Goal: Task Accomplishment & Management: Complete application form

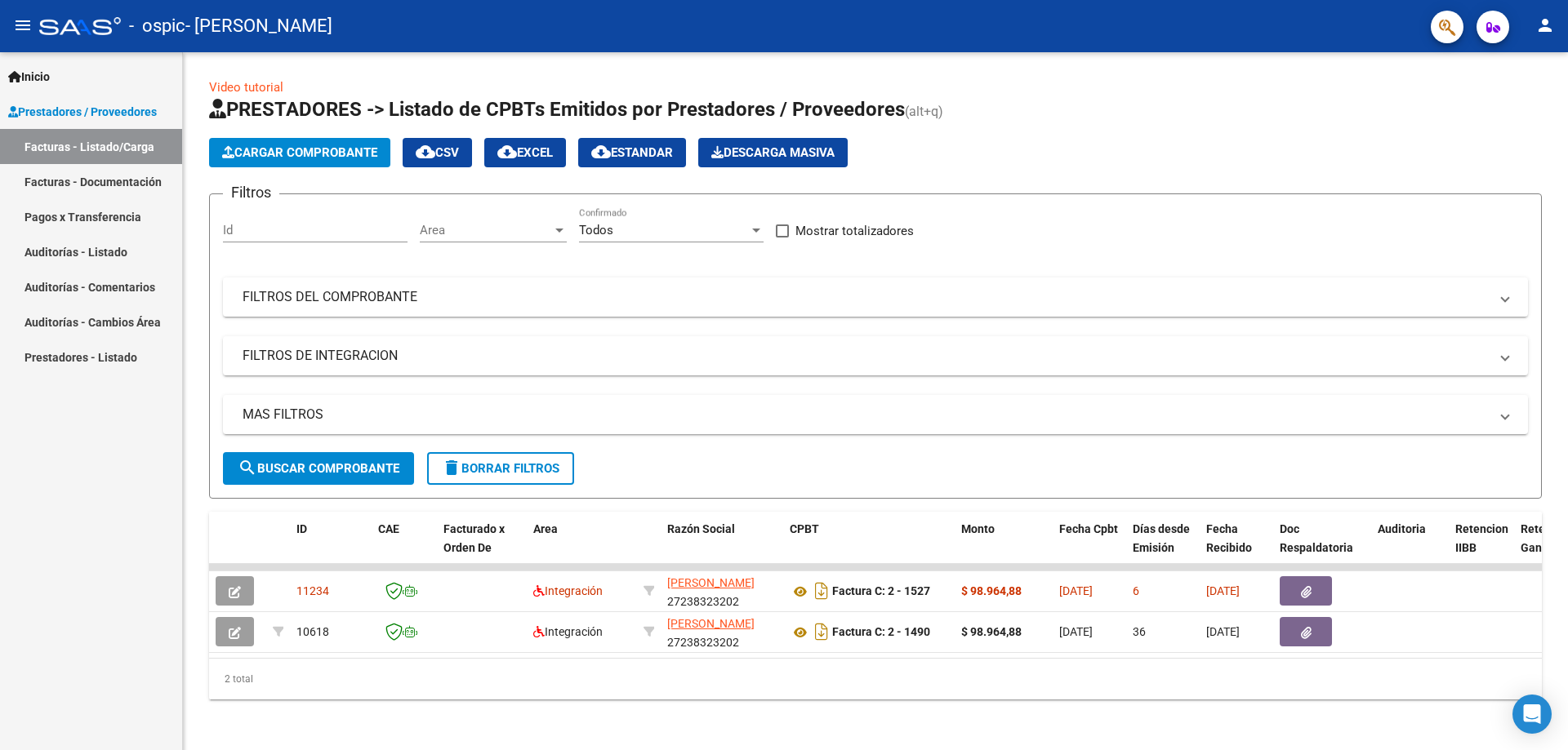
click at [1494, 28] on icon "button" at bounding box center [1493, 27] width 14 height 13
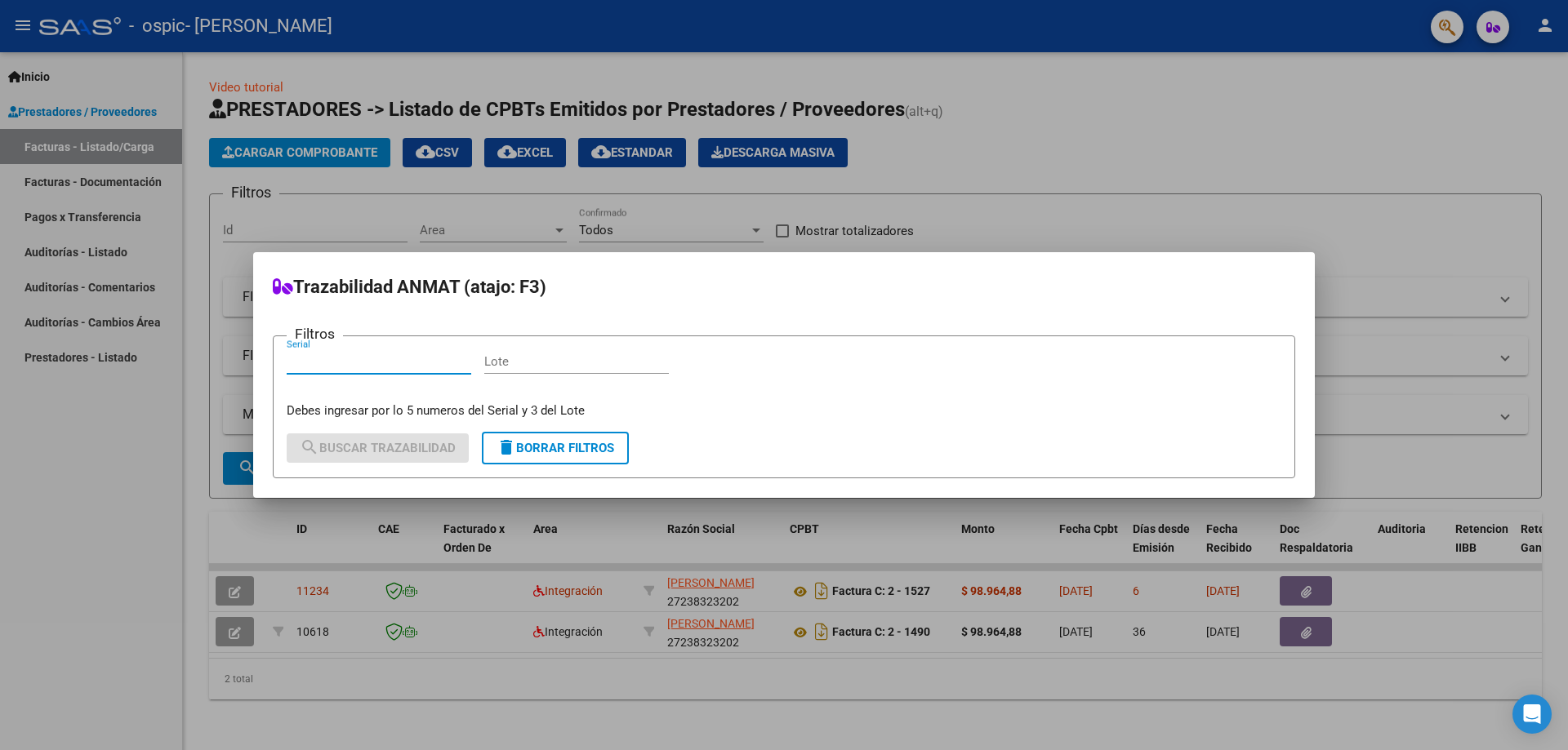
click at [1494, 28] on div at bounding box center [784, 375] width 1568 height 750
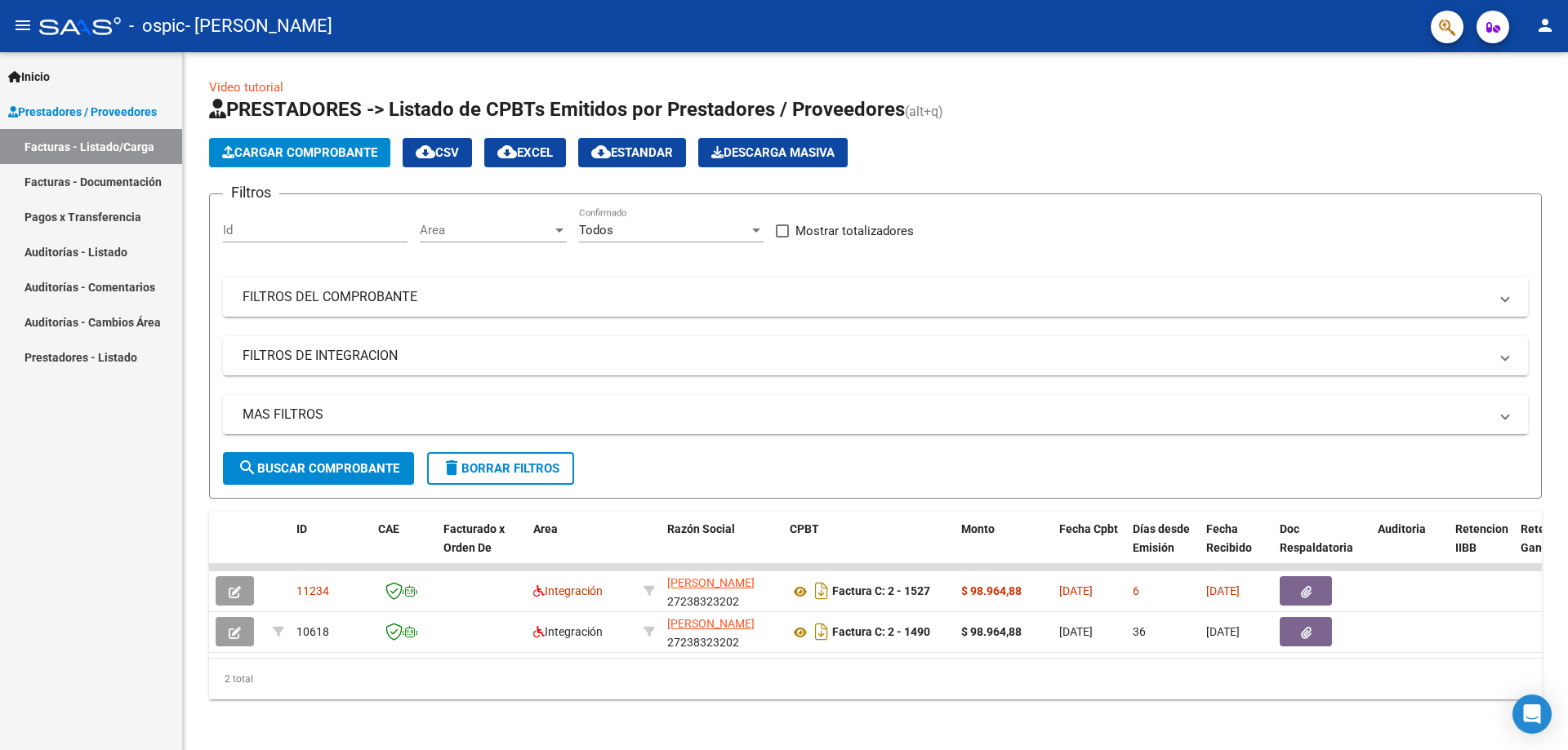
click at [1548, 27] on mat-icon "person" at bounding box center [1545, 25] width 19 height 19
click at [1548, 25] on div at bounding box center [784, 375] width 1568 height 750
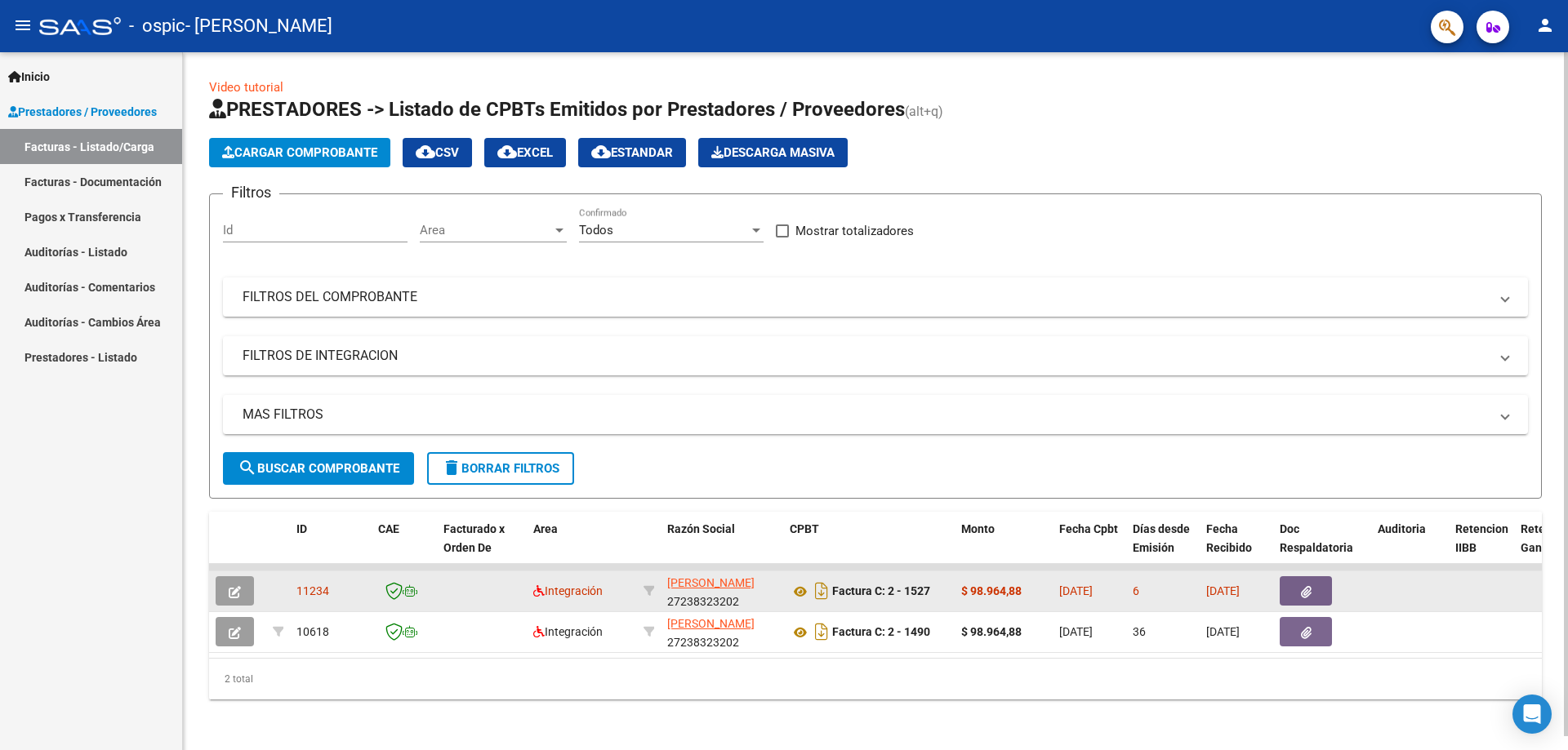
click at [241, 591] on button "button" at bounding box center [235, 591] width 39 height 29
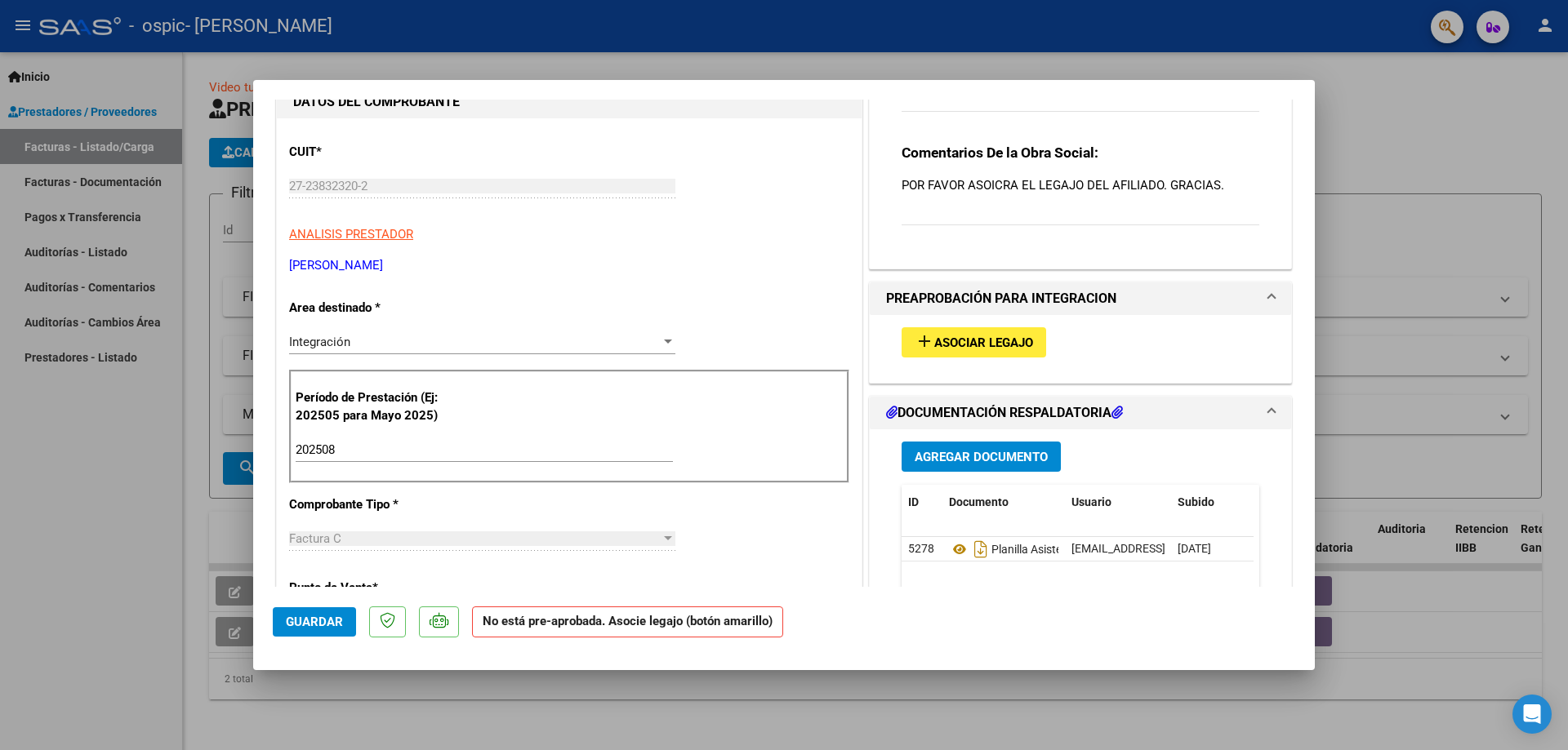
scroll to position [245, 0]
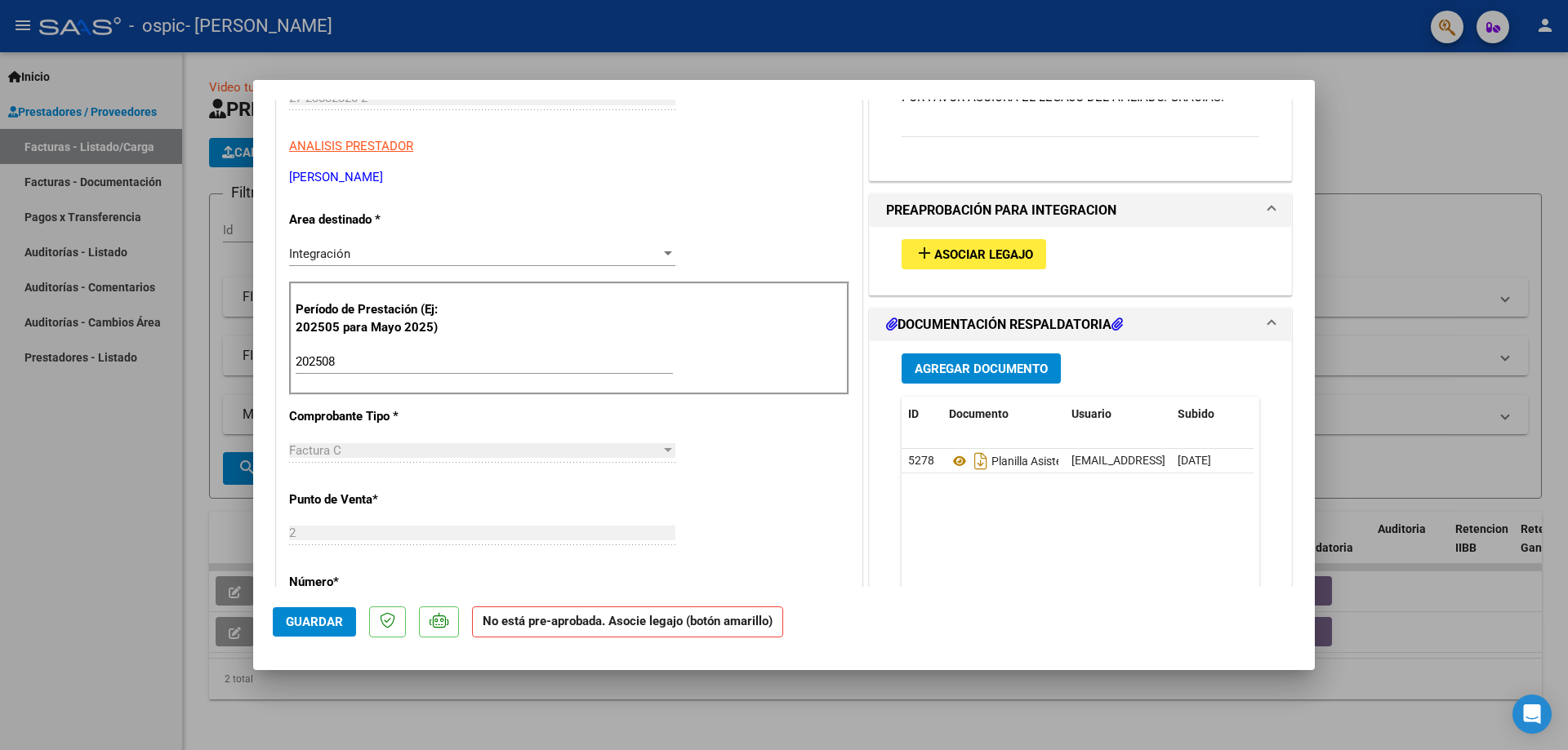
click at [978, 257] on span "Asociar Legajo" at bounding box center [984, 255] width 99 height 15
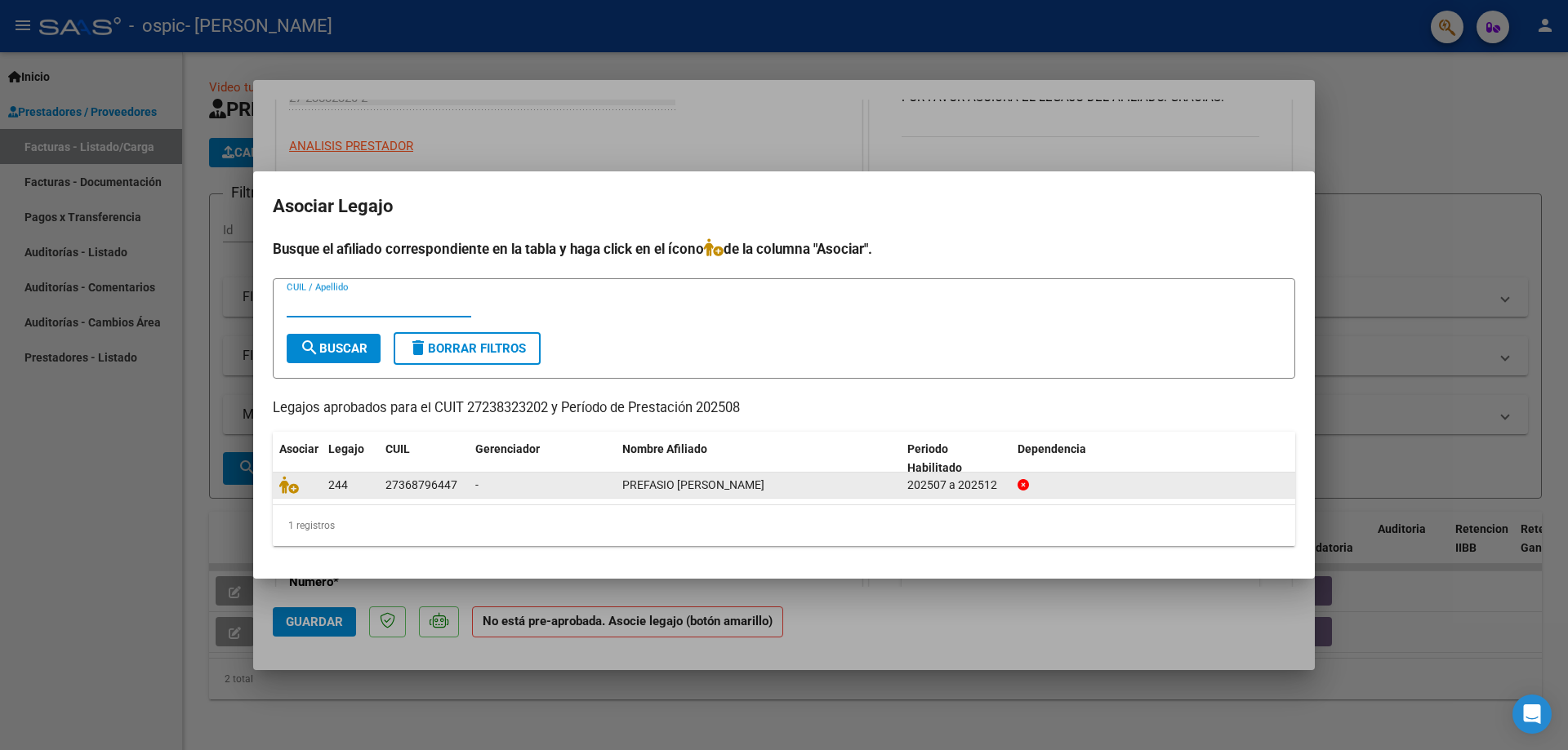
click at [726, 487] on span "PREFASIO [PERSON_NAME]" at bounding box center [693, 485] width 142 height 13
click at [292, 487] on icon at bounding box center [288, 484] width 19 height 18
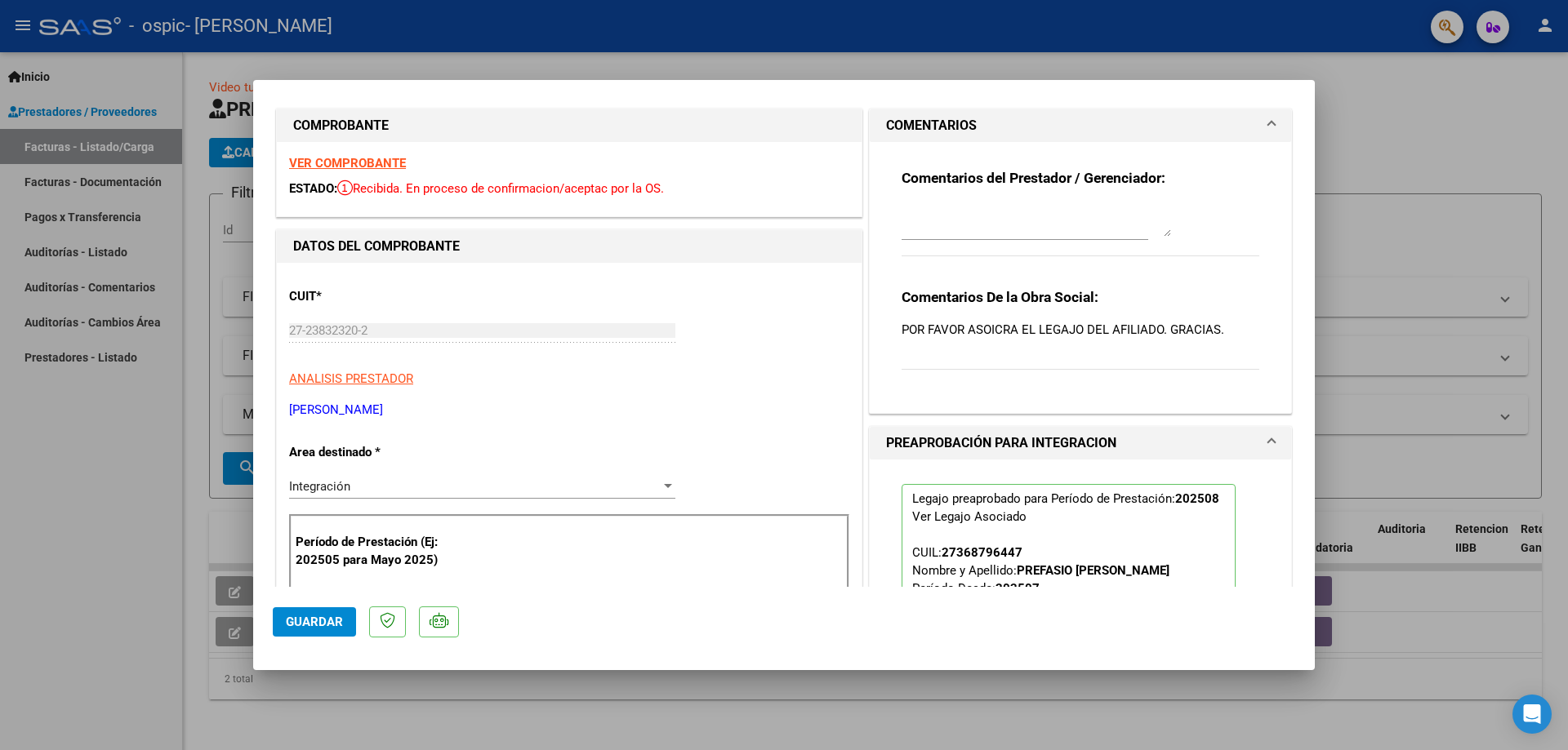
scroll to position [0, 0]
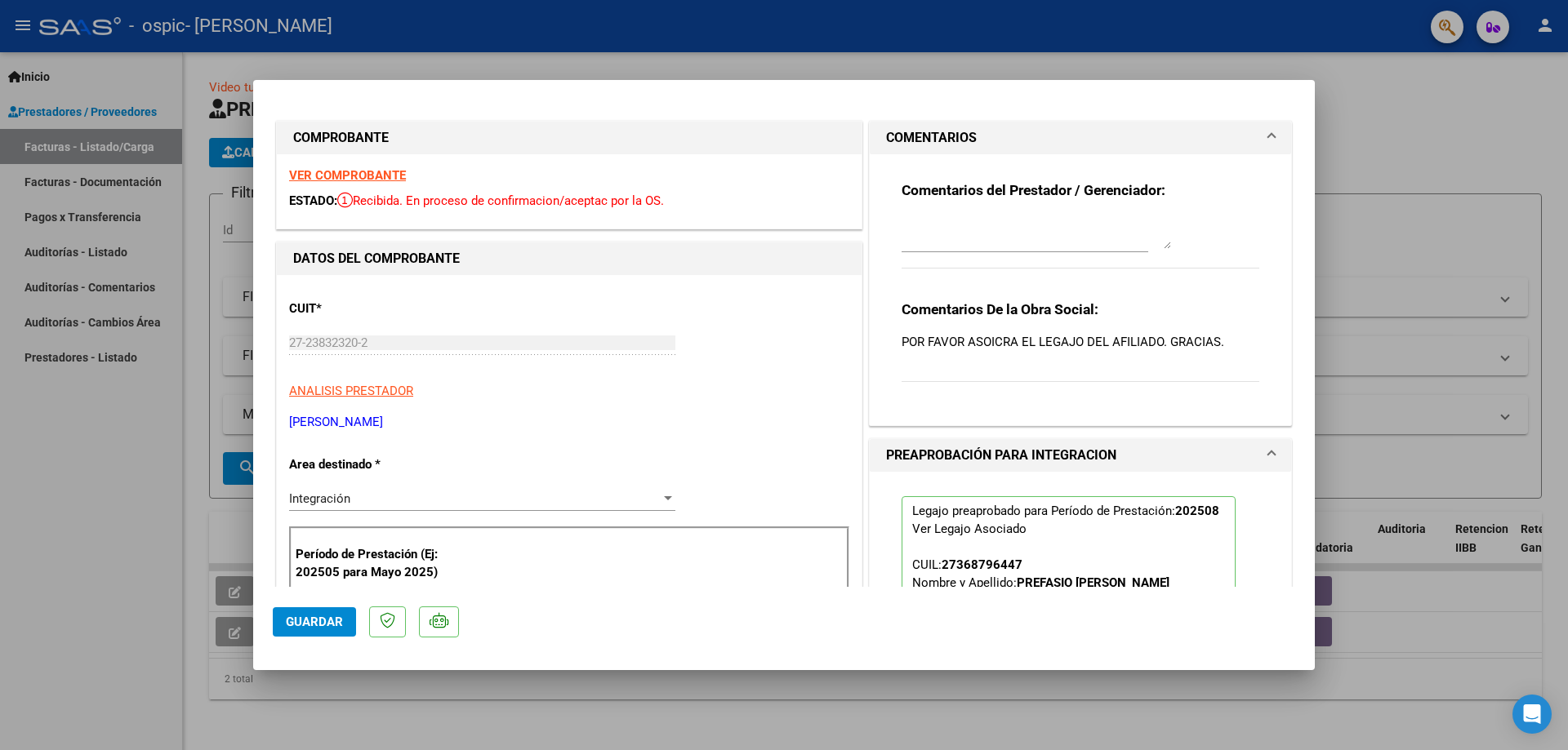
click at [1158, 247] on textarea at bounding box center [1037, 232] width 270 height 33
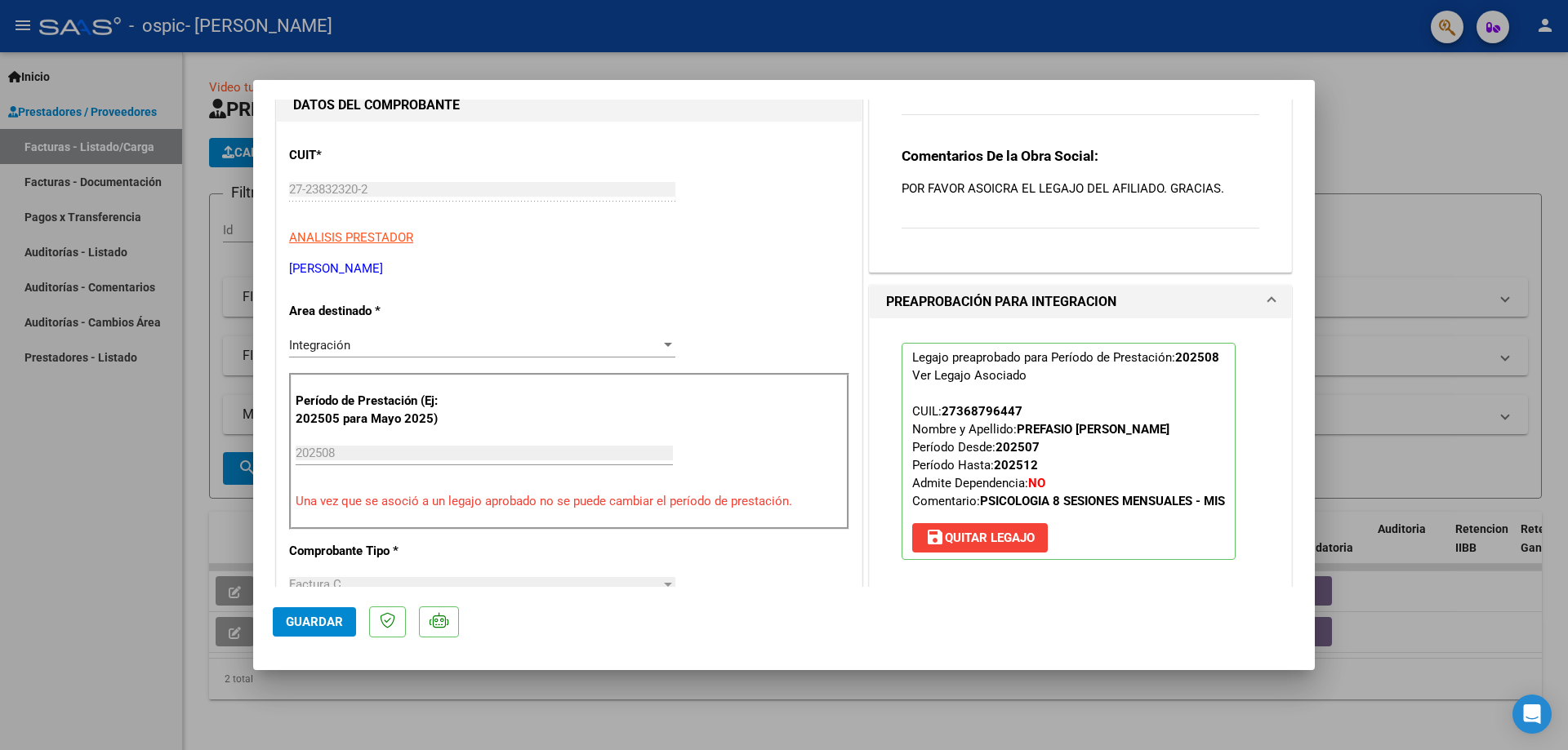
scroll to position [163, 0]
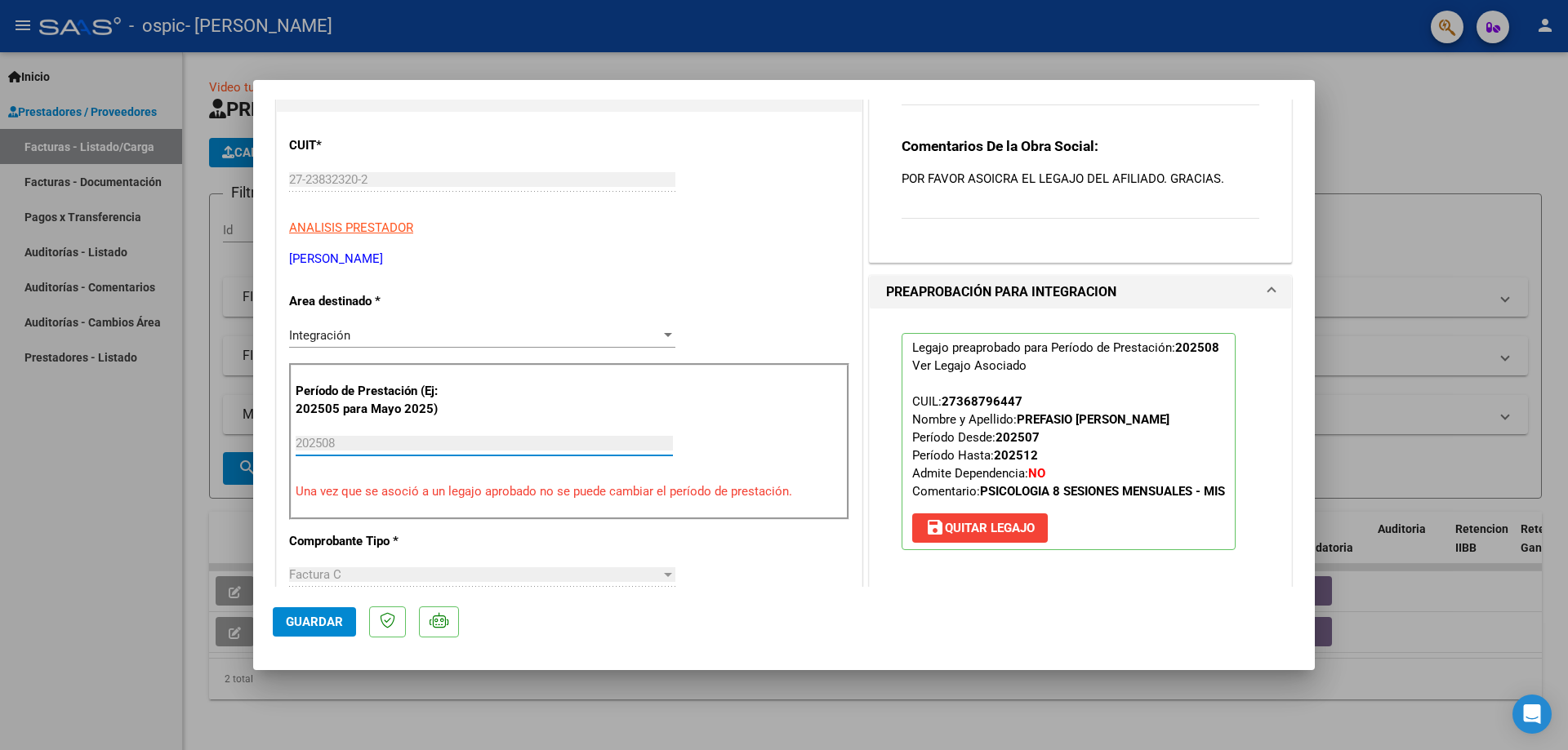
click at [354, 449] on input "202508" at bounding box center [484, 443] width 377 height 15
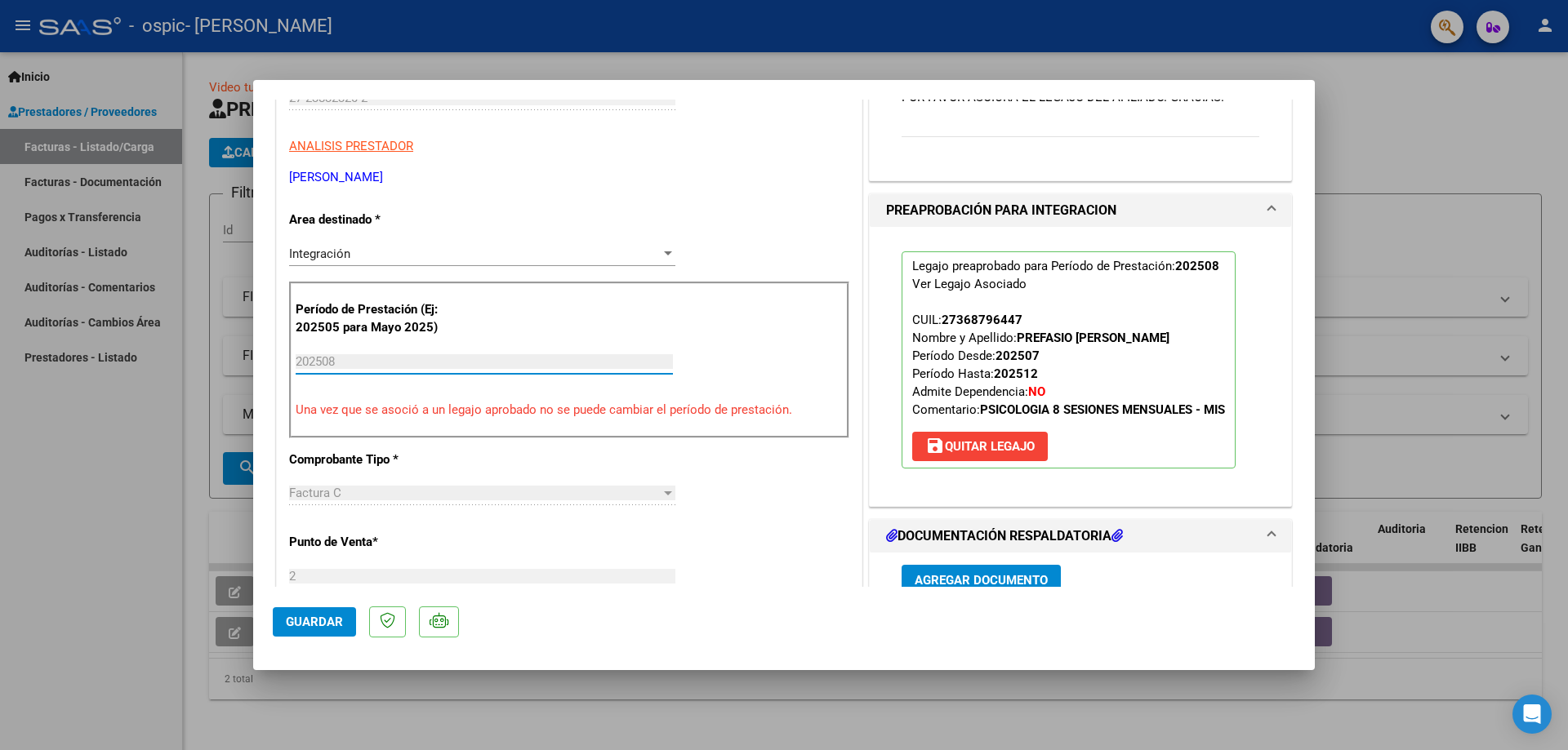
click at [316, 617] on span "Guardar" at bounding box center [314, 623] width 57 height 15
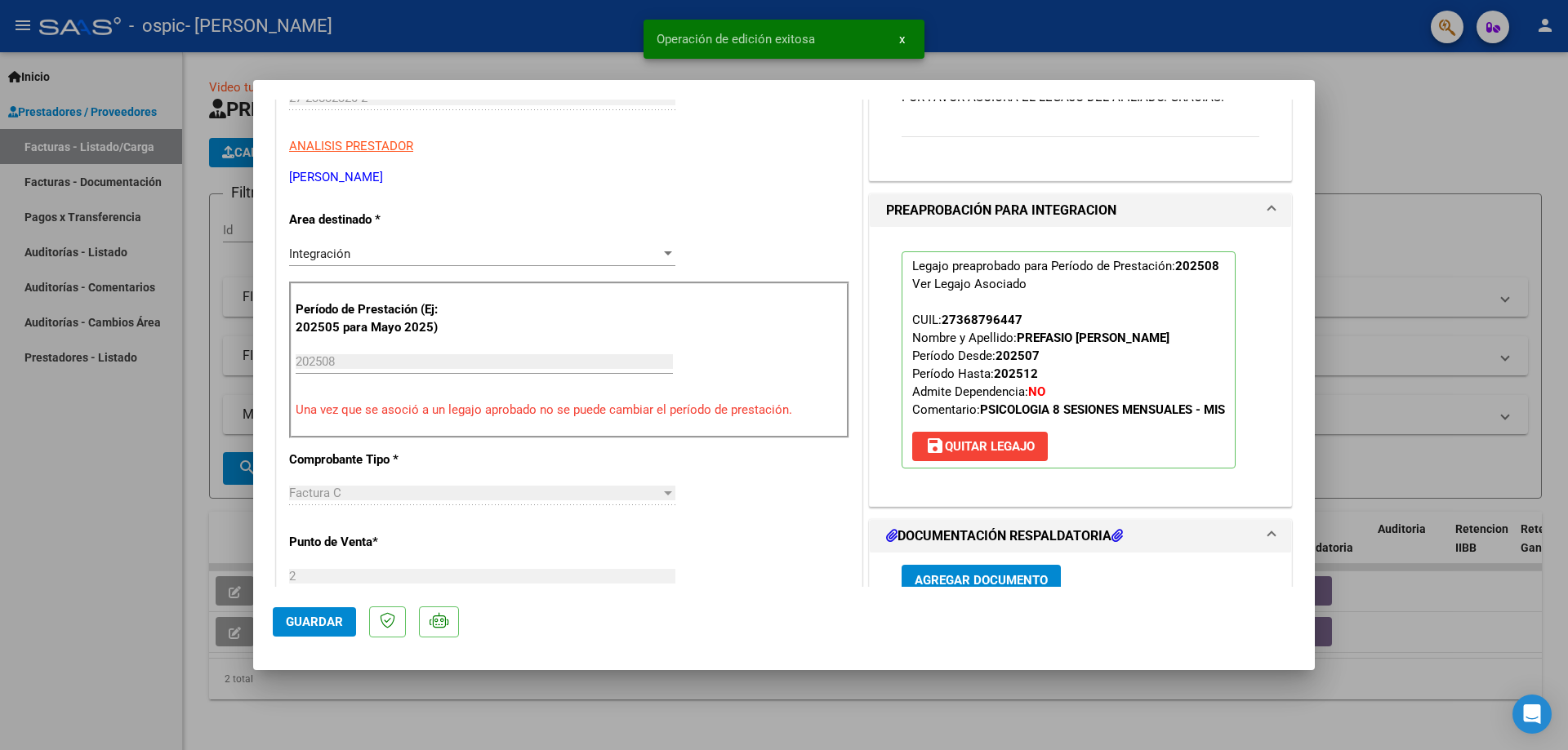
click at [1343, 140] on div at bounding box center [784, 375] width 1568 height 750
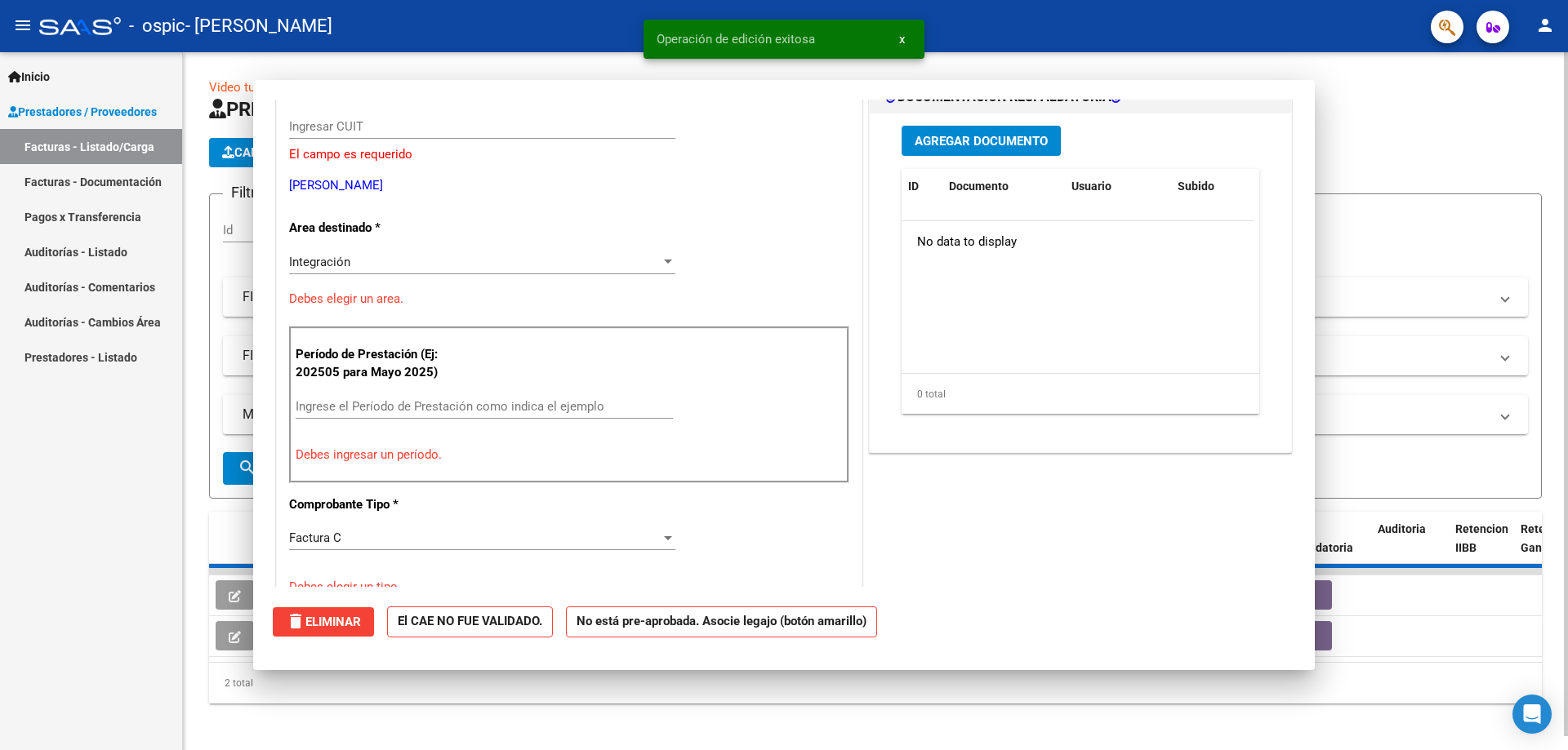
scroll to position [0, 0]
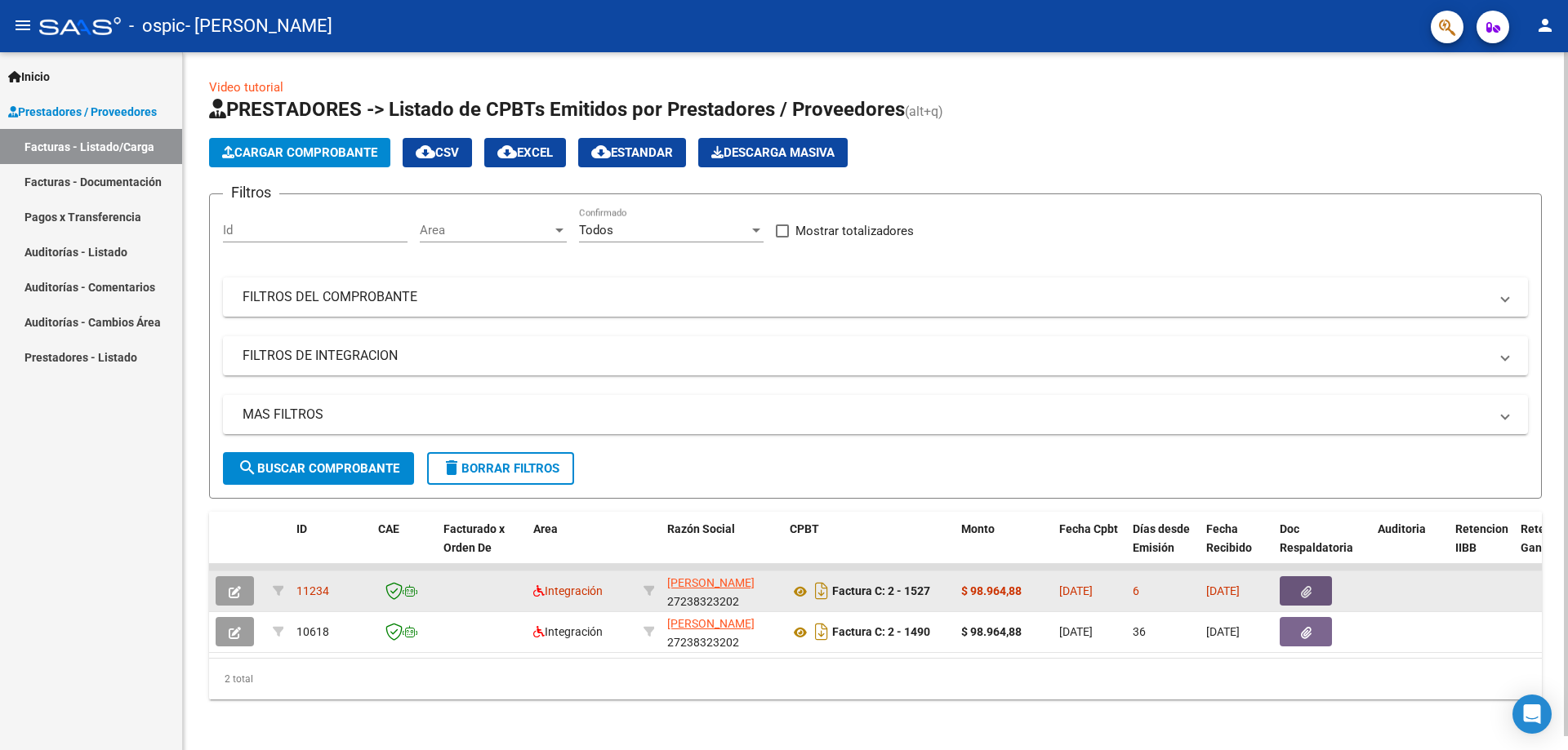
click at [1312, 592] on button "button" at bounding box center [1306, 591] width 52 height 29
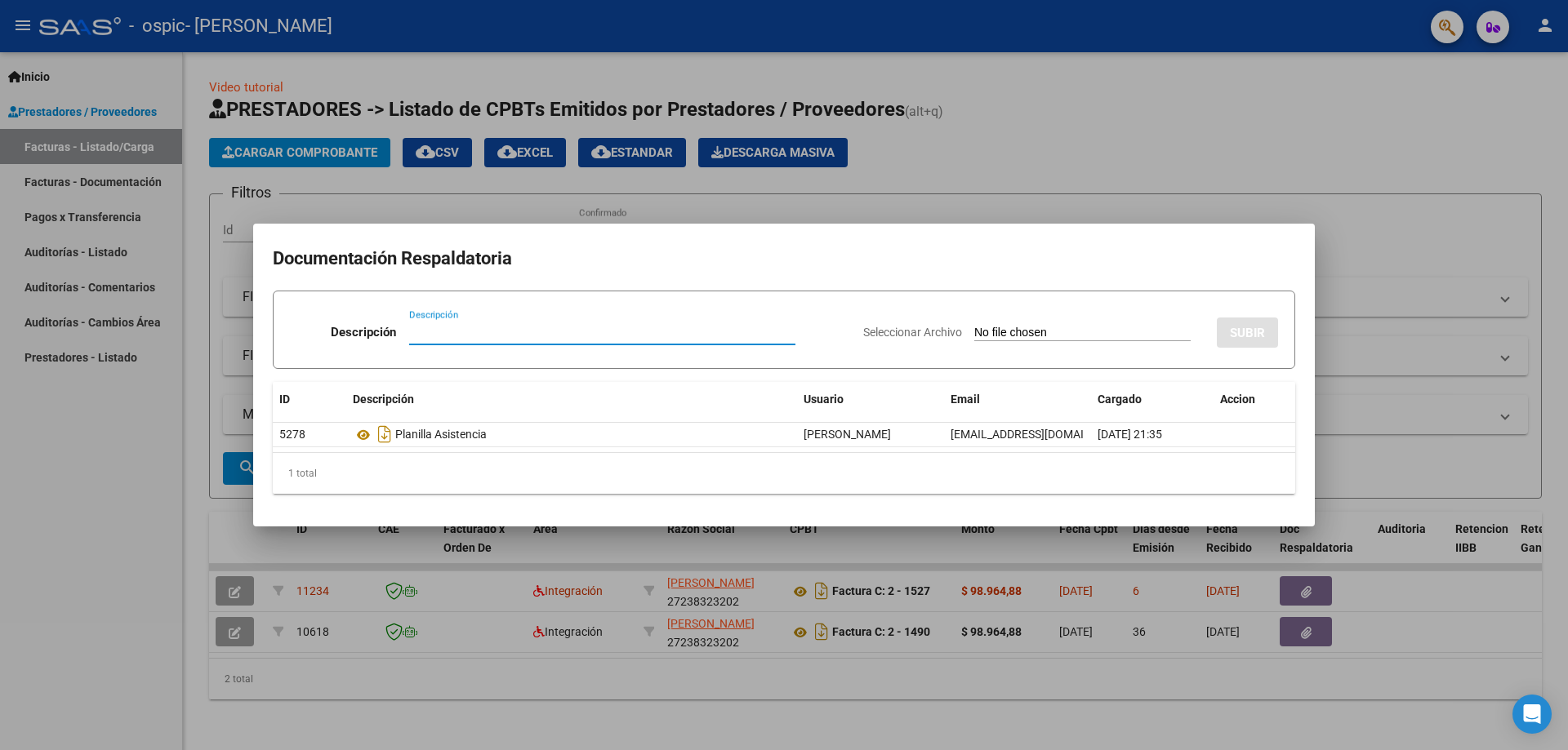
click at [449, 327] on input "Descripción" at bounding box center [602, 333] width 386 height 15
type input "PSICOLOGIA PREFASIO. [DATE]"
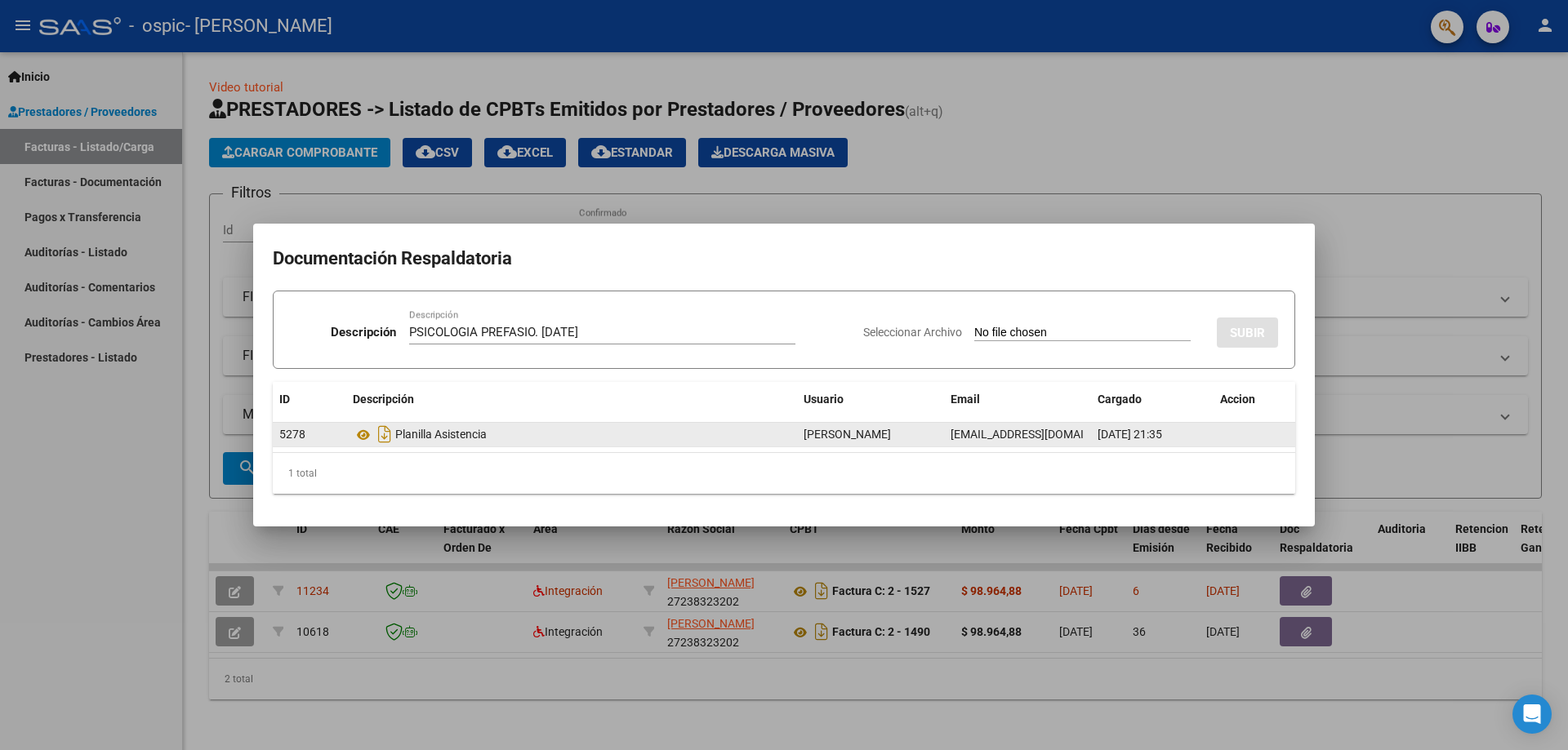
drag, startPoint x: 457, startPoint y: 430, endPoint x: 467, endPoint y: 428, distance: 10.2
click at [458, 430] on div "Planilla Asistencia" at bounding box center [572, 434] width 437 height 26
click at [622, 334] on input "PSICOLOGIA PREFASIO. [DATE]" at bounding box center [602, 333] width 386 height 15
click at [1089, 329] on input "Seleccionar Archivo" at bounding box center [1082, 334] width 216 height 16
type input "C:\fakepath\PREFASIO ANTONELLA ASISTENCIA [DATE].pdf"
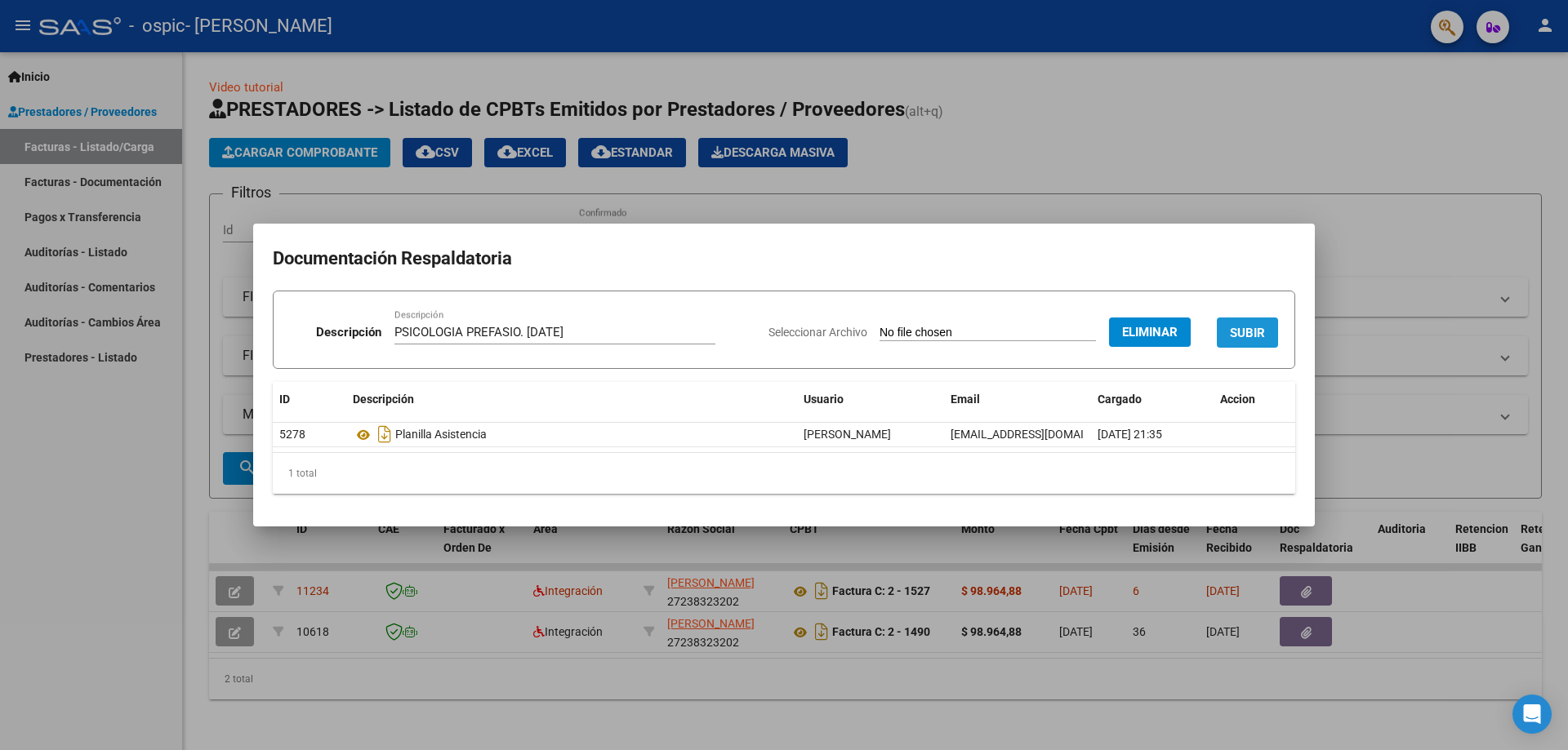
click at [1244, 338] on span "SUBIR" at bounding box center [1247, 334] width 35 height 15
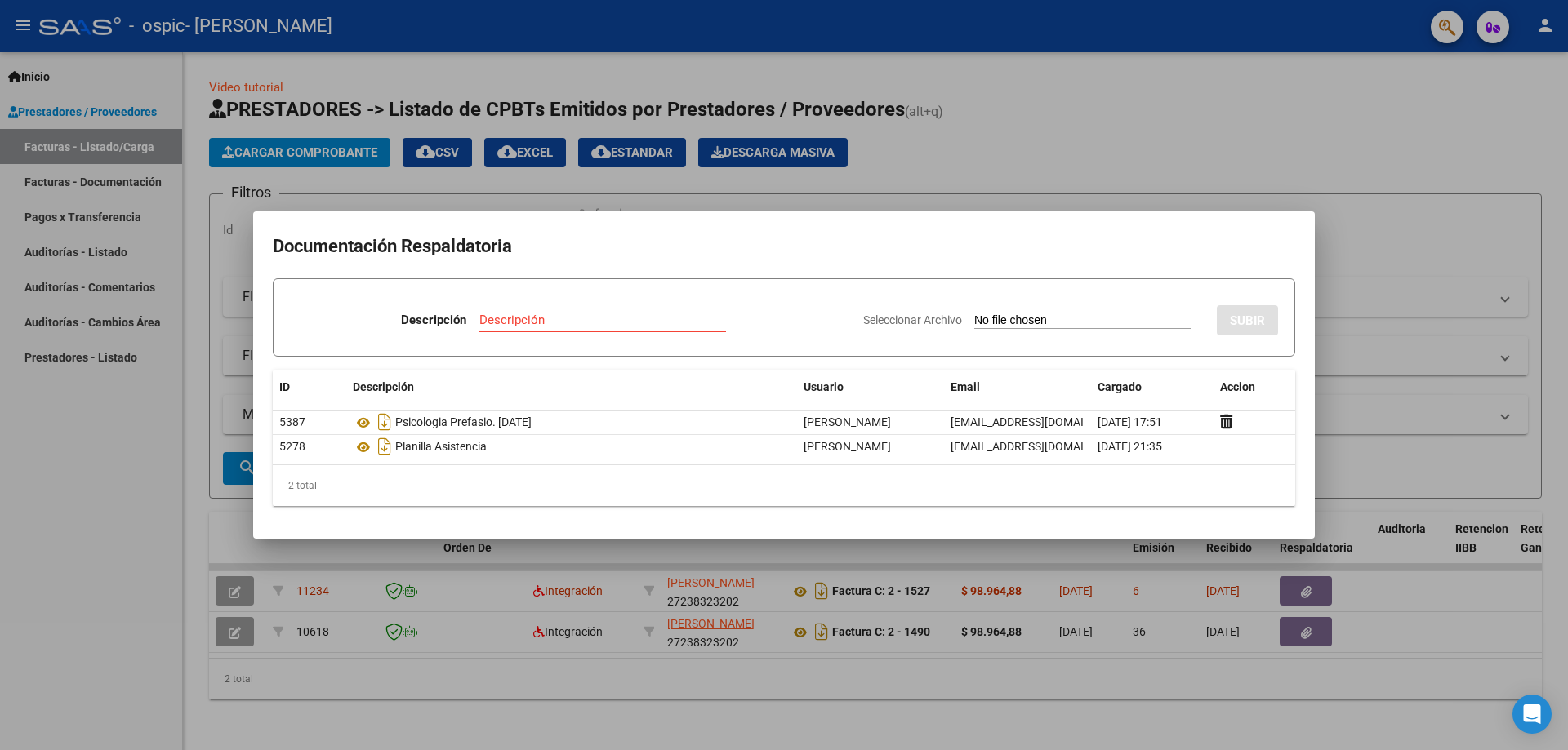
click at [1296, 182] on div at bounding box center [784, 375] width 1568 height 750
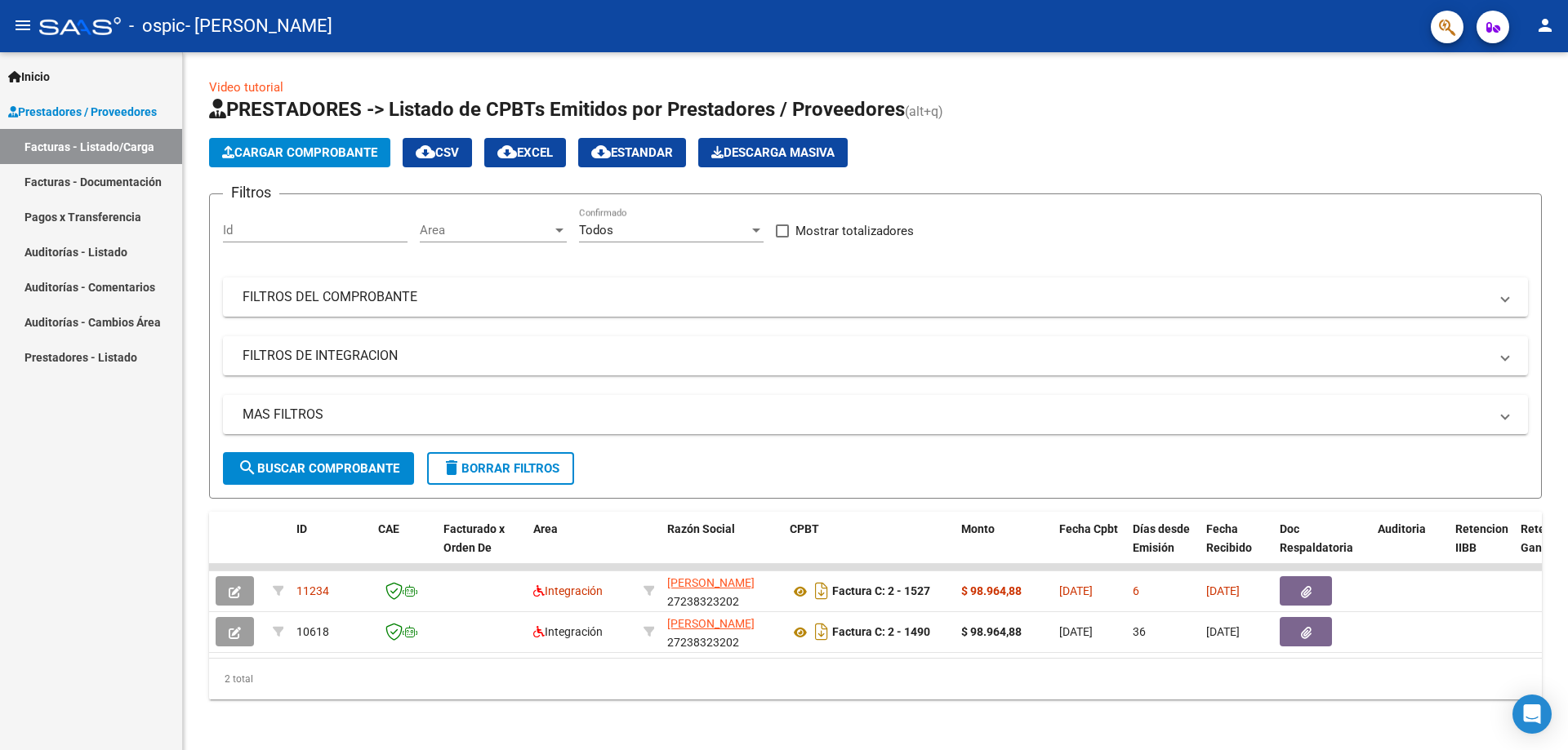
click at [1487, 23] on icon "button" at bounding box center [1493, 27] width 14 height 13
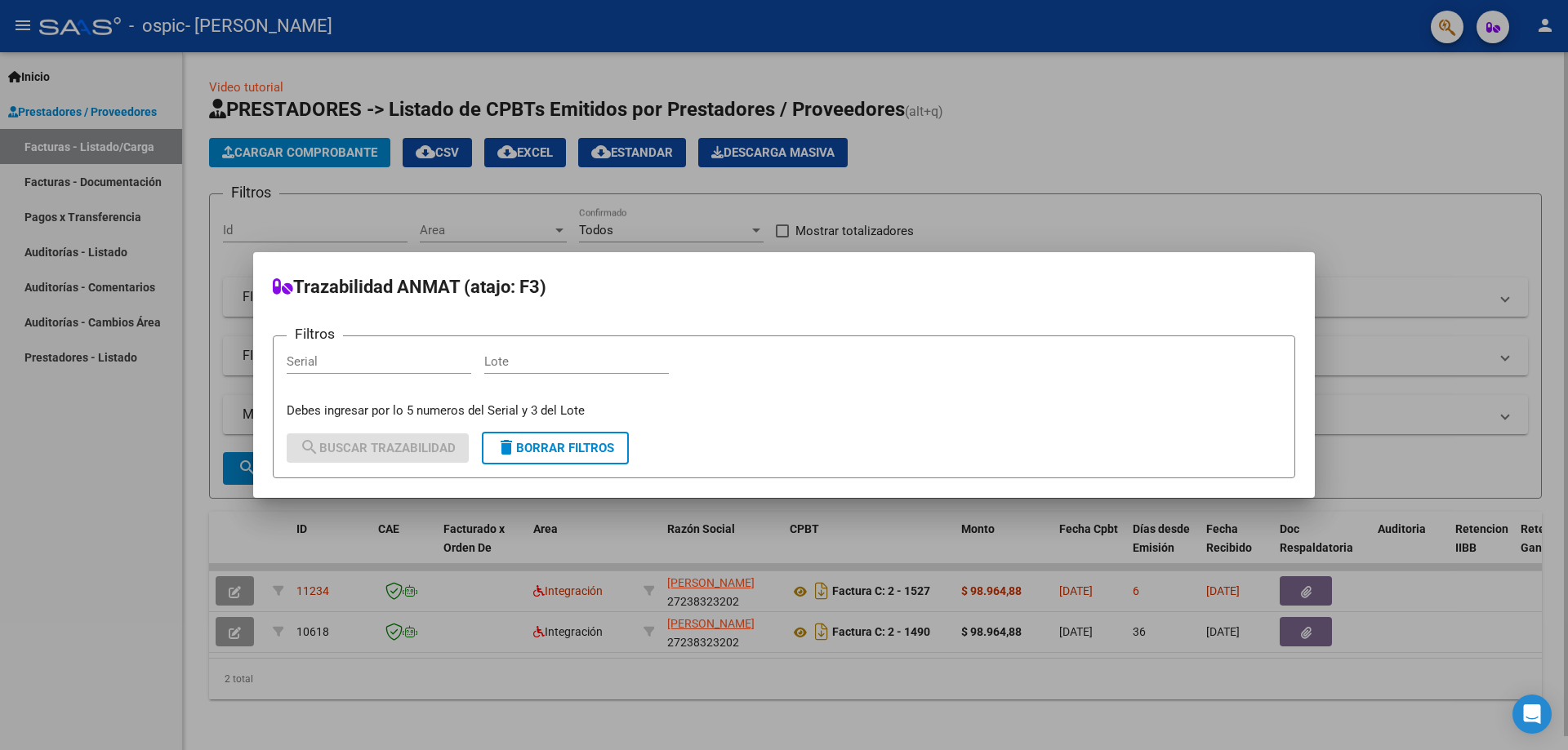
click at [1327, 116] on div at bounding box center [784, 375] width 1568 height 750
